Goal: Navigation & Orientation: Find specific page/section

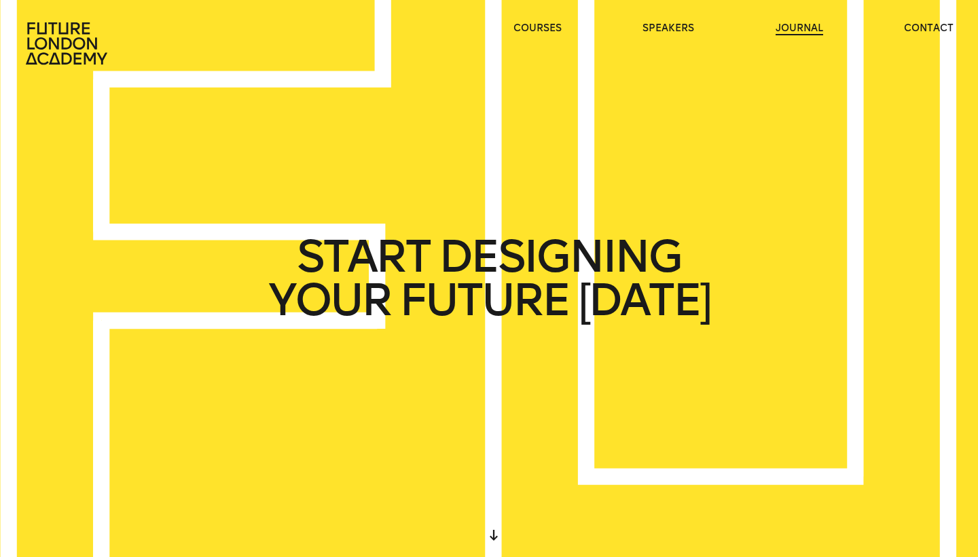
click at [785, 29] on link "journal" at bounding box center [800, 29] width 48 height 14
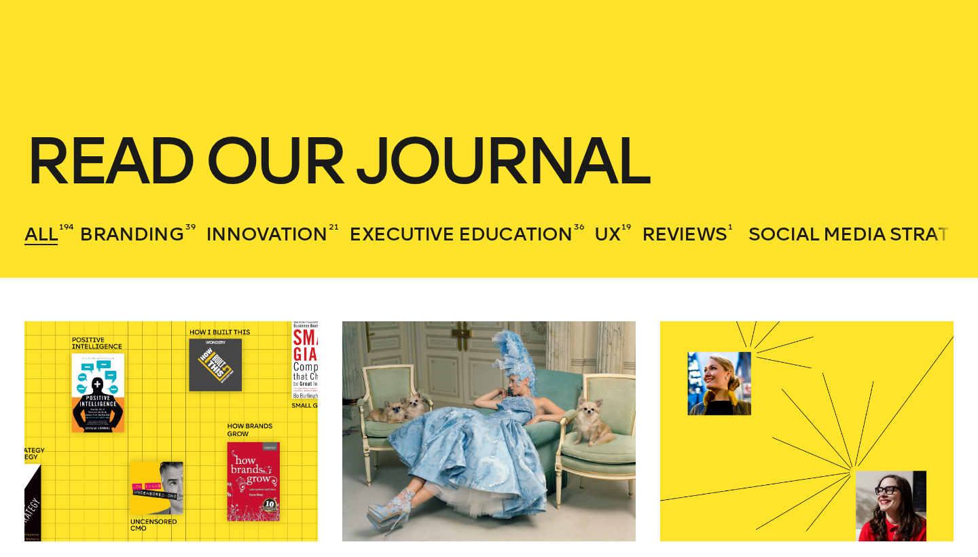
scroll to position [124, 0]
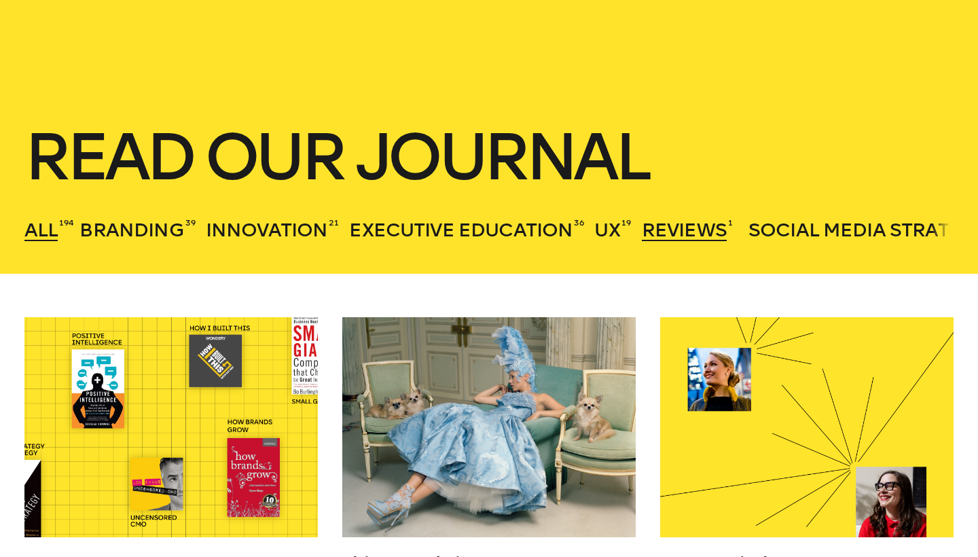
click at [711, 232] on span "Reviews" at bounding box center [684, 230] width 85 height 22
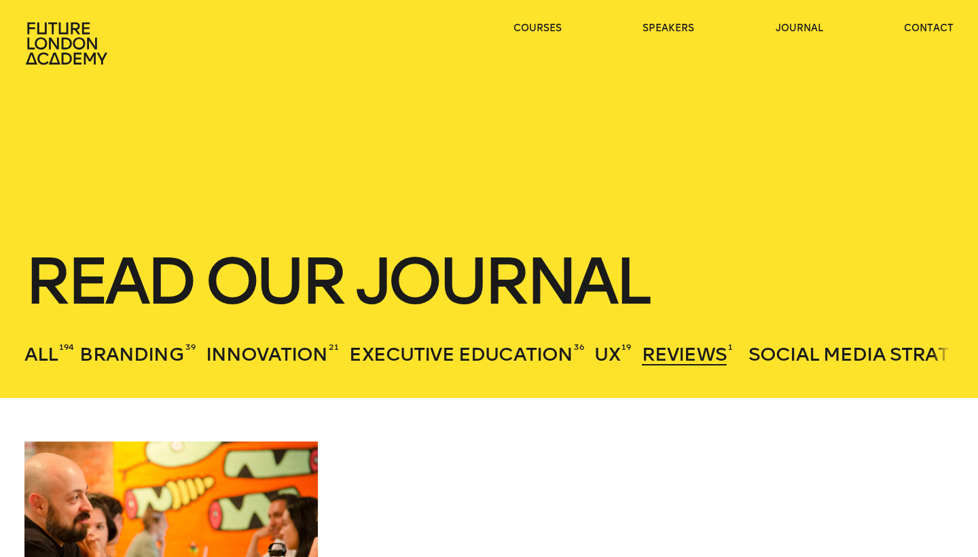
scroll to position [0, 0]
click at [614, 351] on span "UX" at bounding box center [606, 354] width 25 height 22
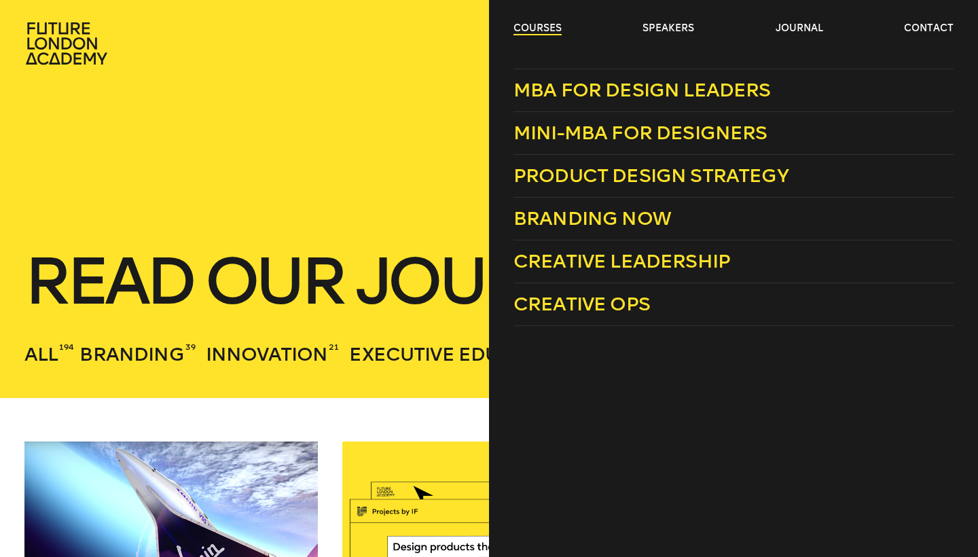
click at [551, 27] on link "courses" at bounding box center [538, 29] width 48 height 14
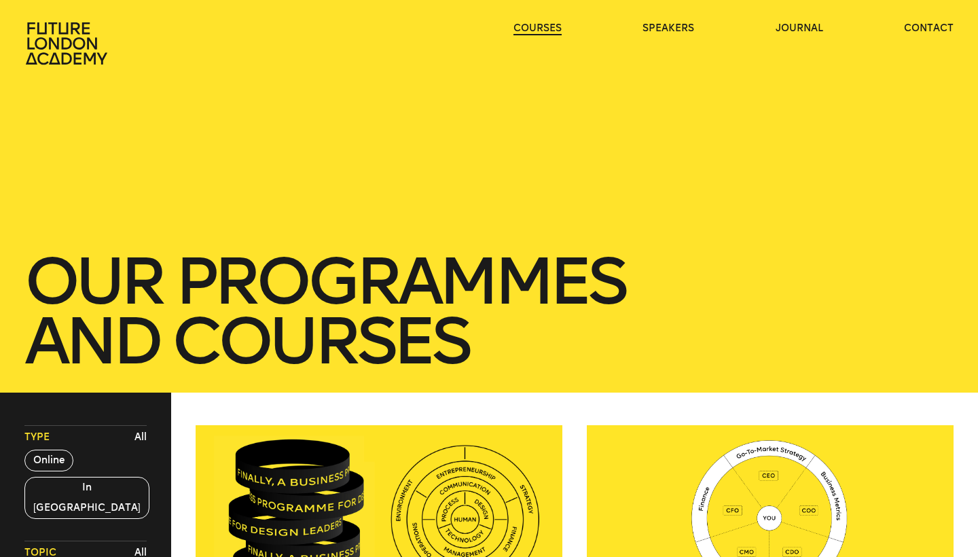
click at [551, 27] on link "courses" at bounding box center [538, 29] width 48 height 14
click at [944, 20] on header "courses speakers journal contact" at bounding box center [489, 32] width 978 height 65
click at [943, 24] on link "contact" at bounding box center [929, 29] width 50 height 14
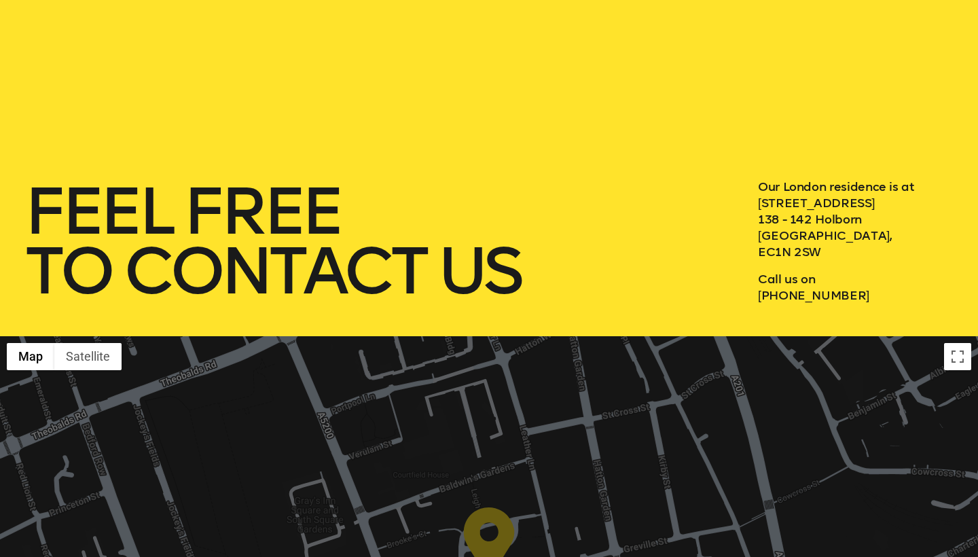
scroll to position [64, 0]
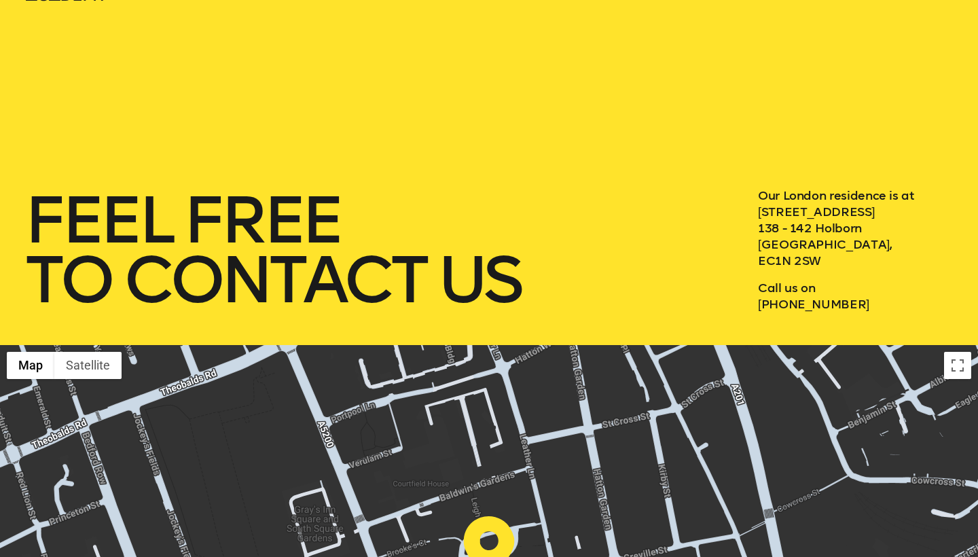
drag, startPoint x: 839, startPoint y: 270, endPoint x: 825, endPoint y: 265, distance: 15.3
click at [825, 265] on div "Our London residence is at [STREET_ADDRESS] Call us on [PHONE_NUMBER]" at bounding box center [856, 249] width 196 height 125
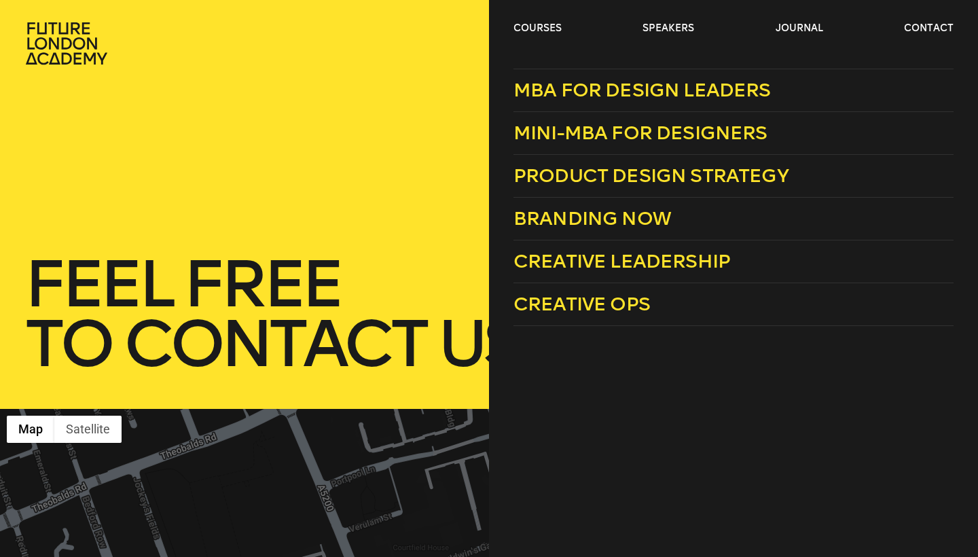
scroll to position [0, 0]
